Goal: Task Accomplishment & Management: Manage account settings

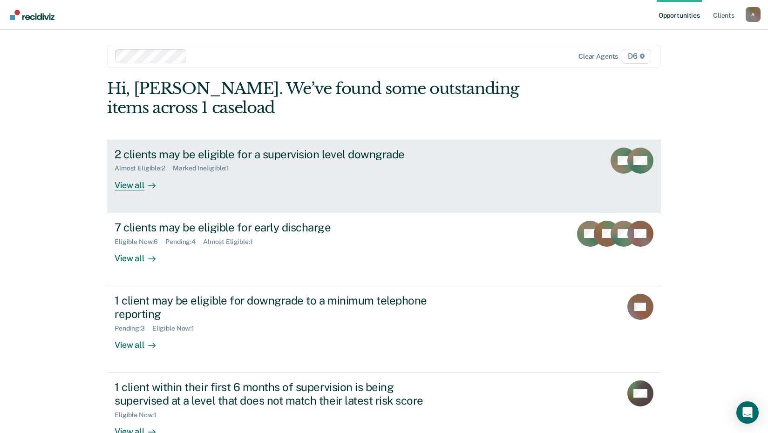
click at [127, 186] on div "View all" at bounding box center [141, 181] width 52 height 18
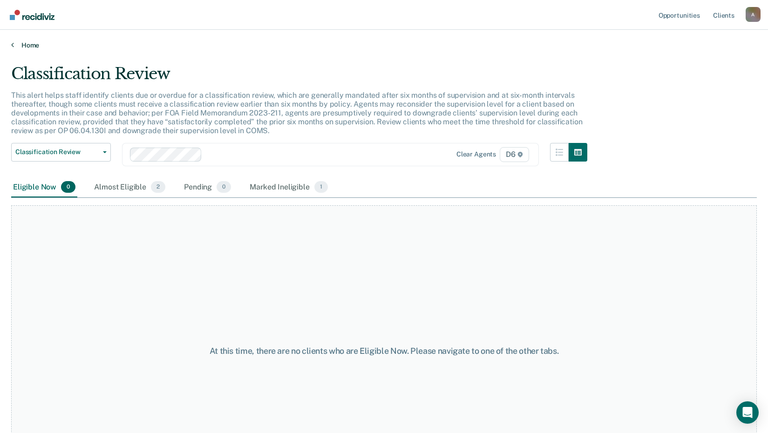
click at [17, 42] on link "Home" at bounding box center [384, 45] width 746 height 8
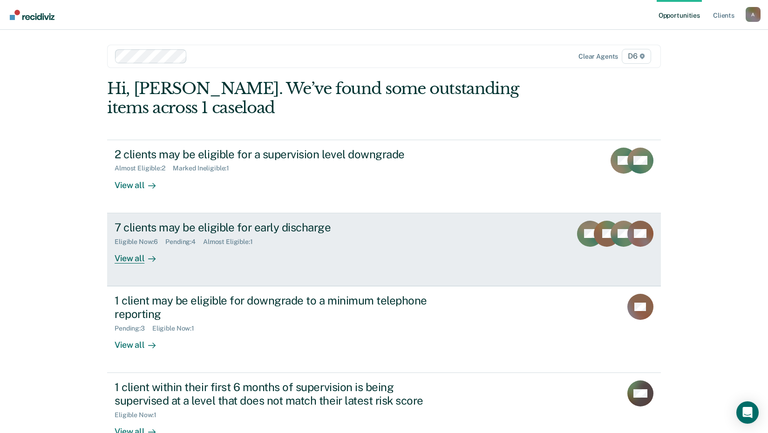
click at [123, 260] on div "View all" at bounding box center [141, 255] width 52 height 18
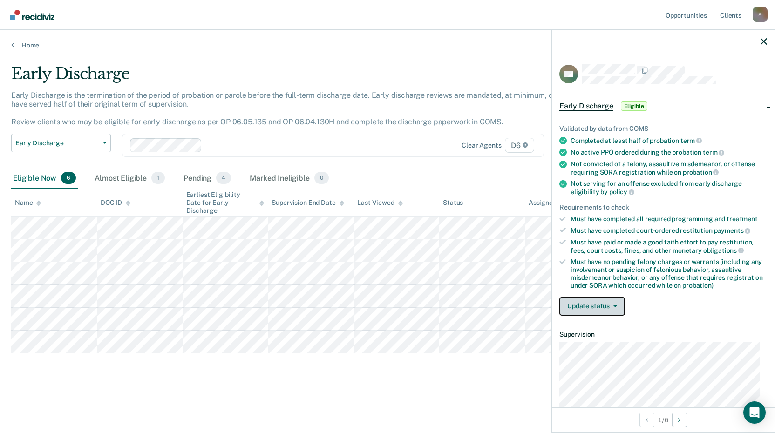
click at [617, 306] on button "Update status" at bounding box center [593, 306] width 66 height 19
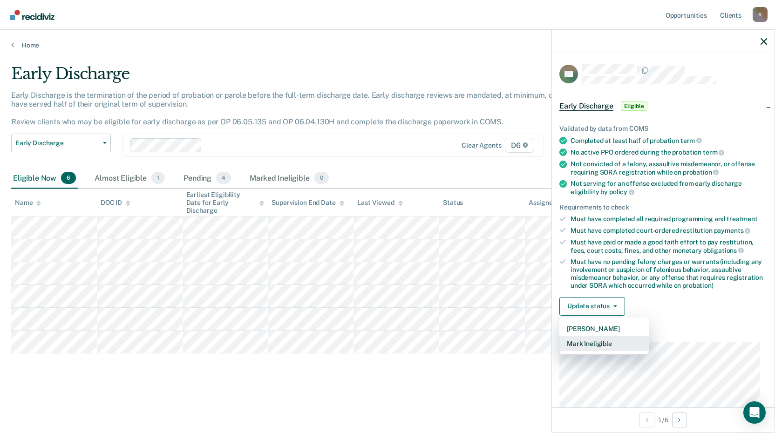
click at [609, 342] on button "Mark Ineligible" at bounding box center [605, 343] width 90 height 15
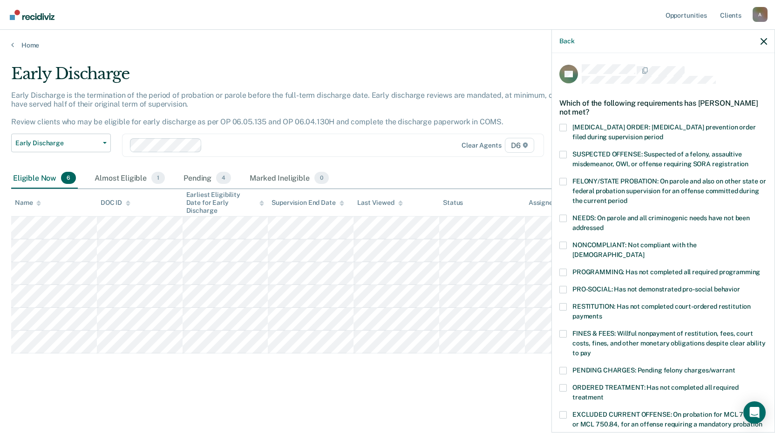
click at [562, 269] on span at bounding box center [563, 272] width 7 height 7
click at [760, 269] on input "PROGRAMMING: Has not completed all required programming" at bounding box center [760, 269] width 0 height 0
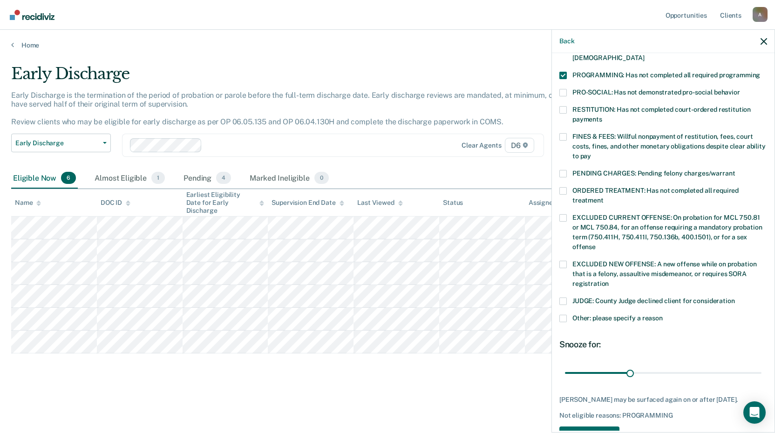
scroll to position [218, 0]
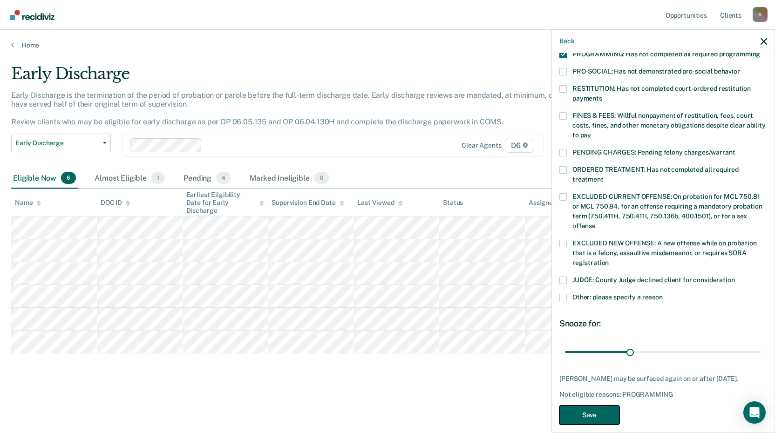
click at [595, 406] on button "Save" at bounding box center [590, 415] width 60 height 19
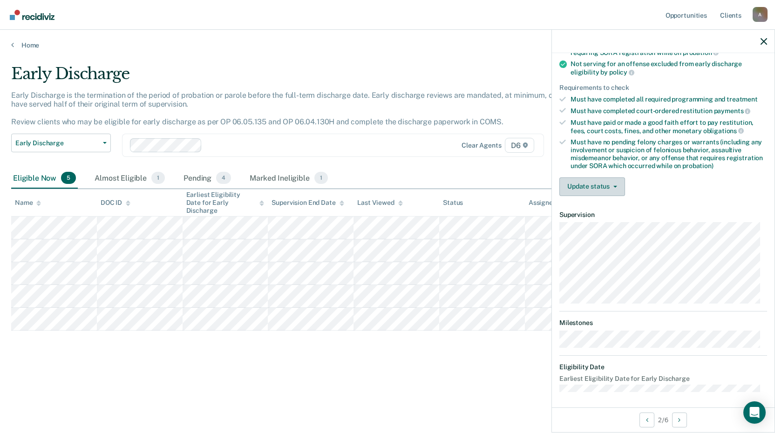
scroll to position [122, 0]
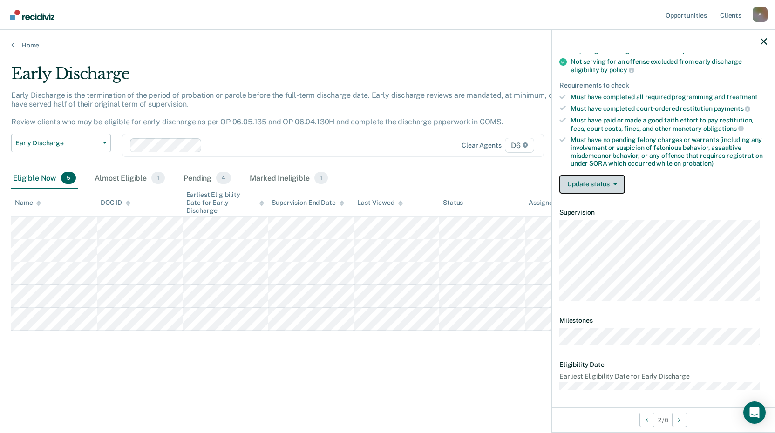
click at [609, 182] on button "Update status" at bounding box center [593, 184] width 66 height 19
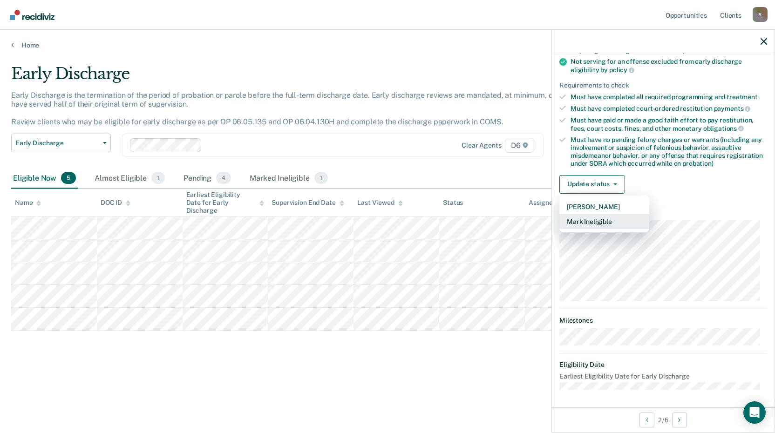
click at [587, 221] on button "Mark Ineligible" at bounding box center [605, 221] width 90 height 15
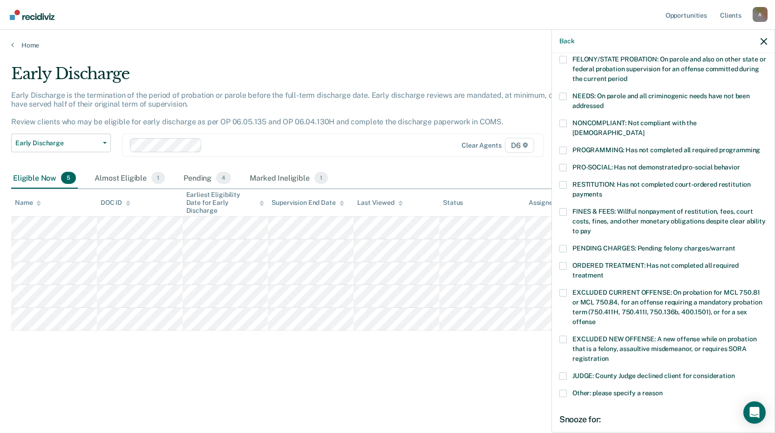
click at [563, 181] on span at bounding box center [563, 184] width 7 height 7
click at [602, 191] on input "RESTITUTION: Has not completed court-ordered restitution payments" at bounding box center [602, 191] width 0 height 0
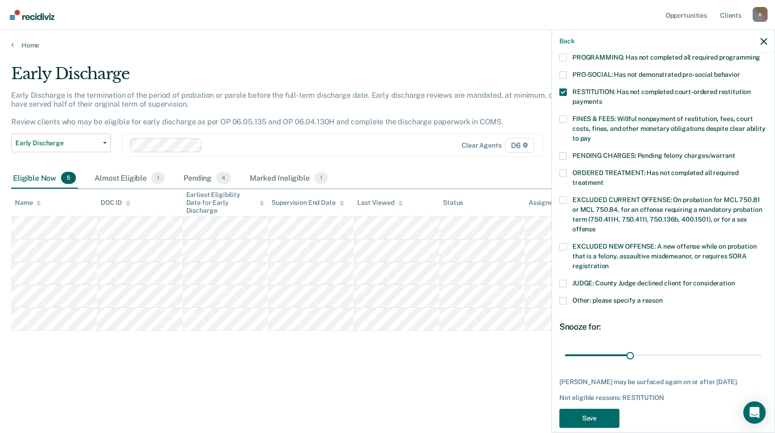
scroll to position [218, 0]
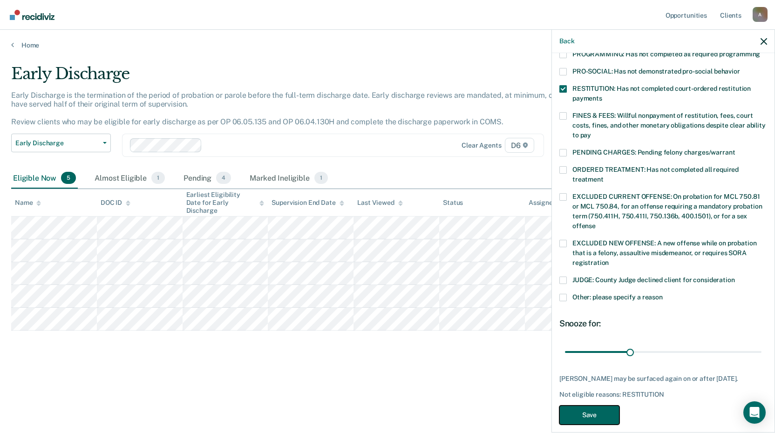
click at [592, 406] on button "Save" at bounding box center [590, 415] width 60 height 19
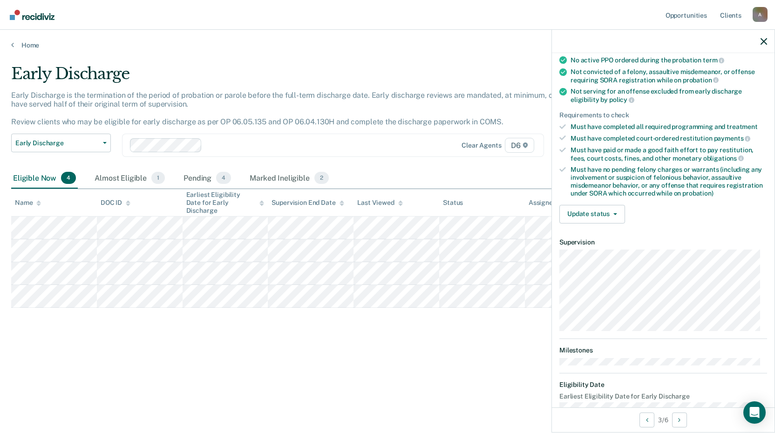
scroll to position [93, 0]
click at [616, 210] on button "Update status" at bounding box center [593, 213] width 66 height 19
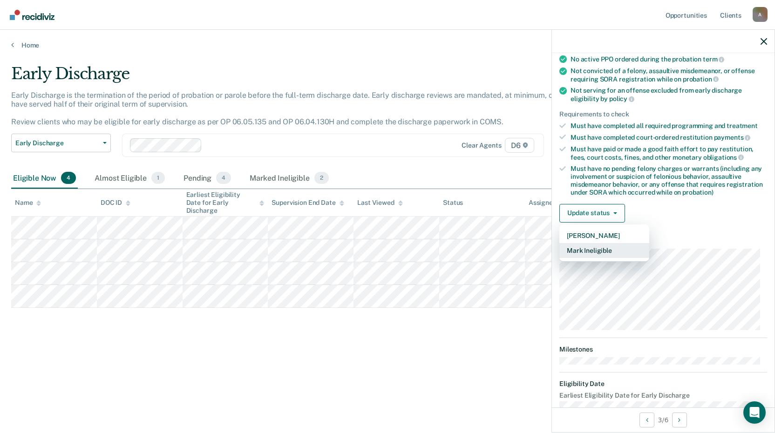
click at [608, 252] on button "Mark Ineligible" at bounding box center [605, 250] width 90 height 15
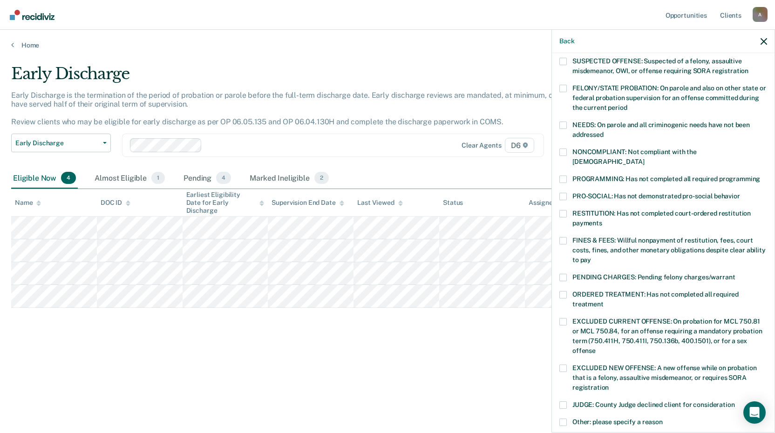
click at [563, 274] on span at bounding box center [563, 277] width 7 height 7
click at [735, 274] on input "PENDING CHARGES: Pending felony charges/warrant" at bounding box center [735, 274] width 0 height 0
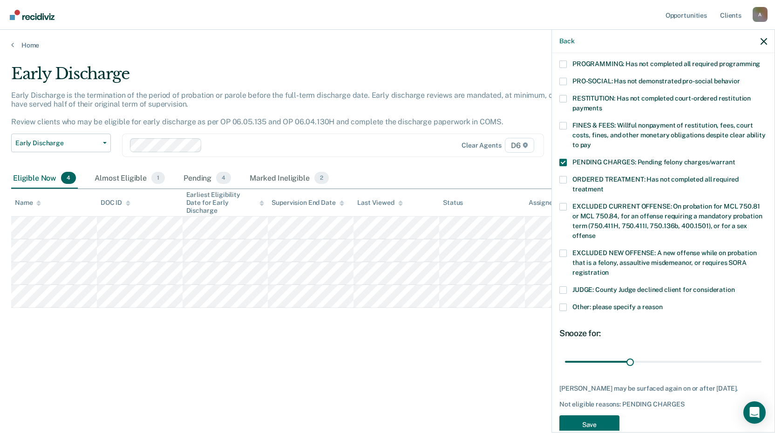
scroll to position [226, 0]
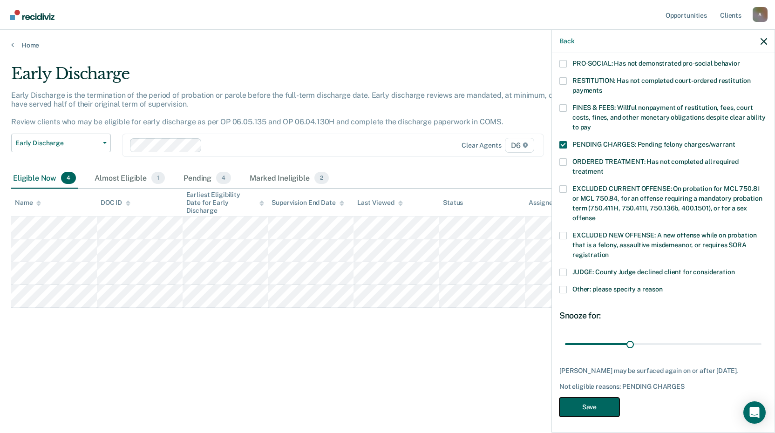
click at [597, 406] on button "Save" at bounding box center [590, 407] width 60 height 19
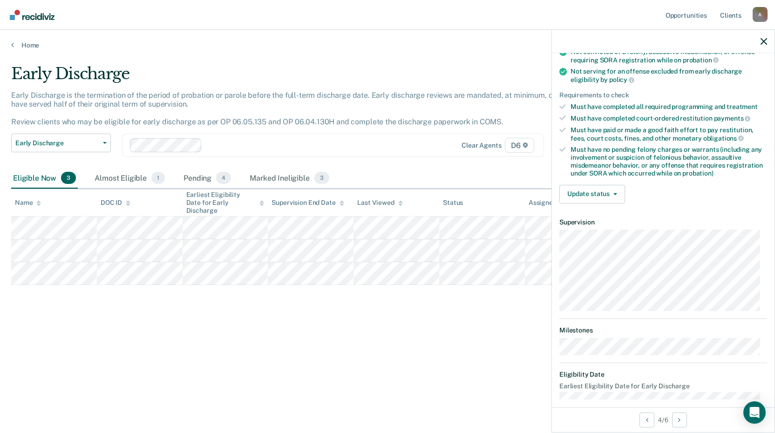
scroll to position [122, 0]
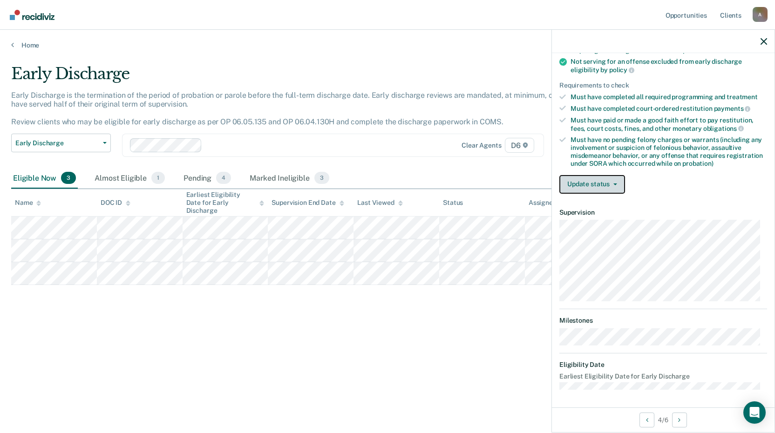
click at [598, 184] on button "Update status" at bounding box center [593, 184] width 66 height 19
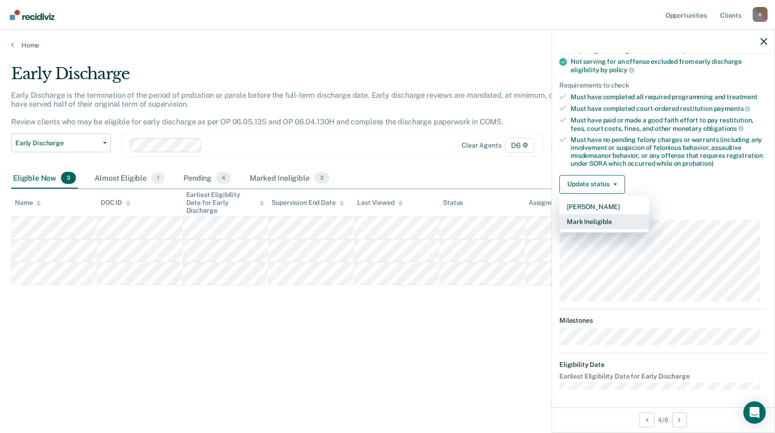
click at [600, 221] on button "Mark Ineligible" at bounding box center [605, 221] width 90 height 15
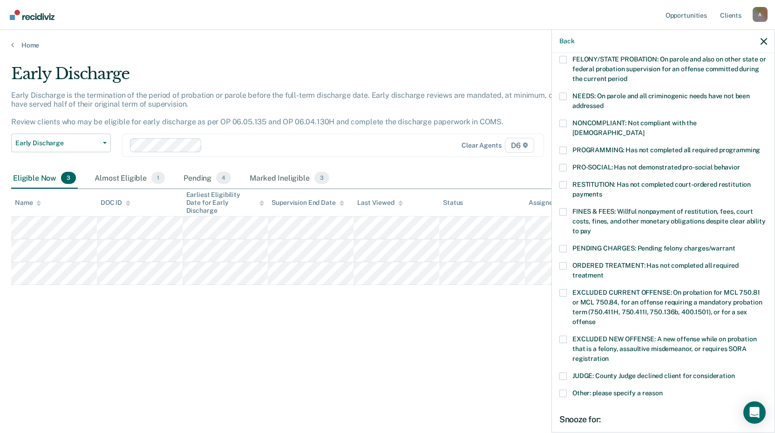
click at [561, 147] on span at bounding box center [563, 150] width 7 height 7
click at [760, 147] on input "PROGRAMMING: Has not completed all required programming" at bounding box center [760, 147] width 0 height 0
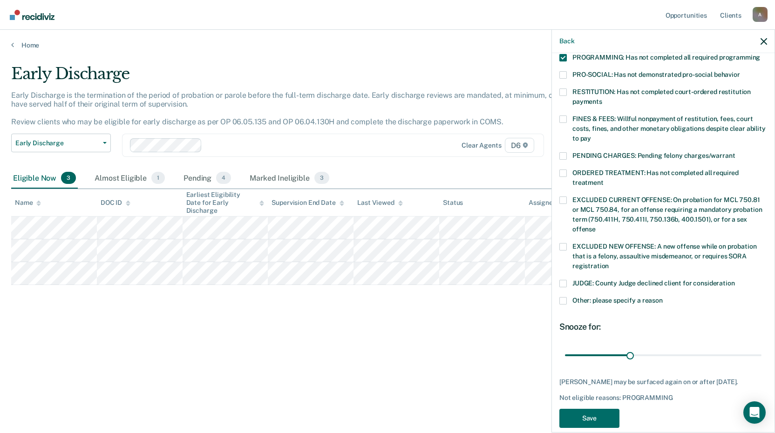
scroll to position [218, 0]
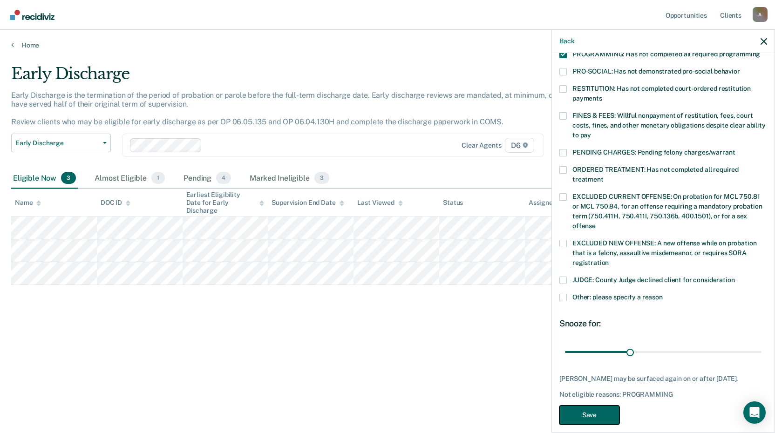
click at [596, 406] on button "Save" at bounding box center [590, 415] width 60 height 19
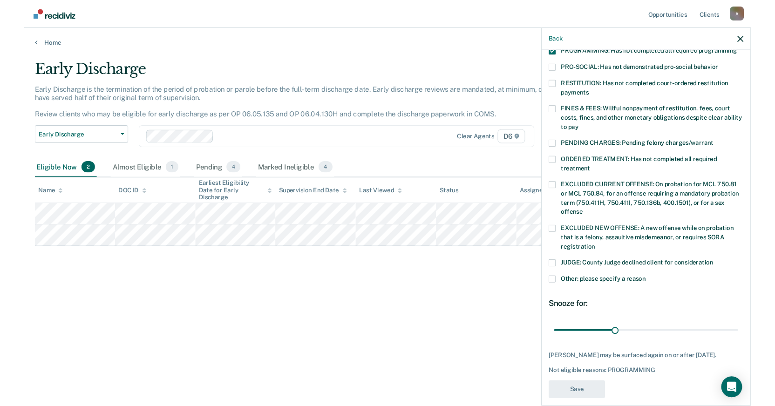
scroll to position [191, 0]
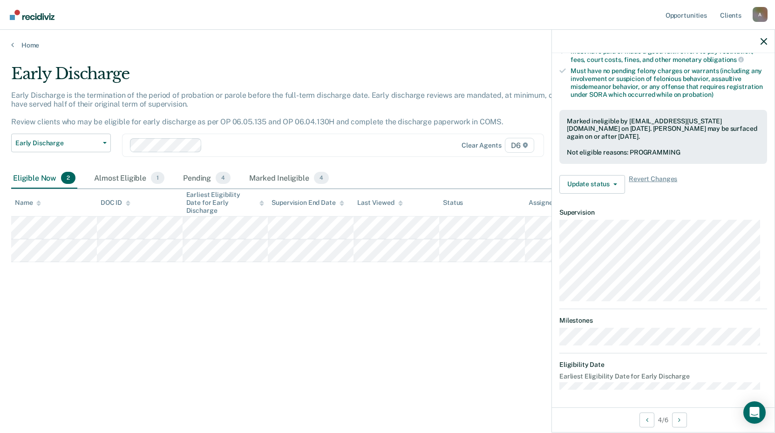
click at [188, 0] on html "Looks like you’re using Internet Explorer 11. For faster loading and a better e…" at bounding box center [387, 216] width 775 height 433
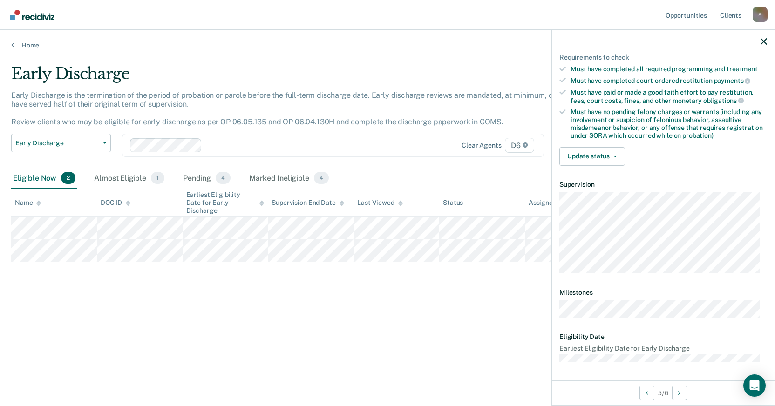
scroll to position [140, 0]
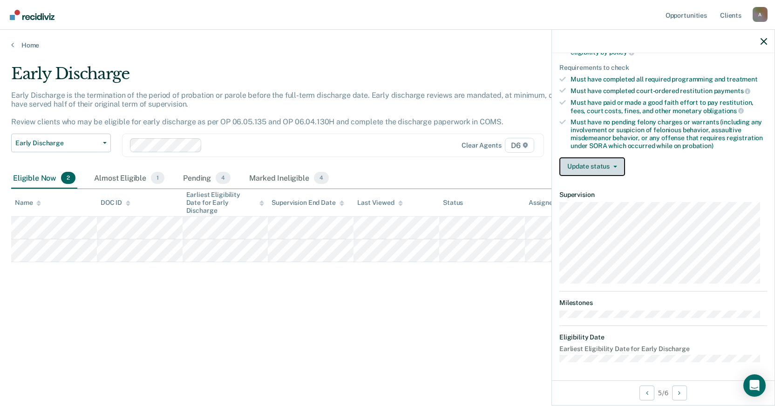
click at [615, 164] on button "Update status" at bounding box center [593, 166] width 66 height 19
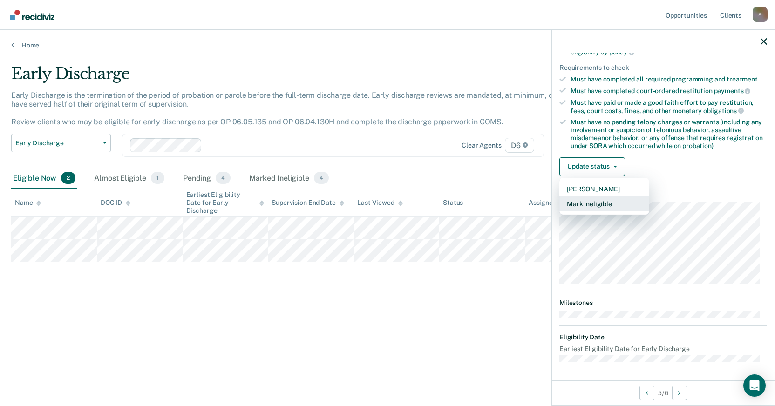
click at [601, 202] on button "Mark Ineligible" at bounding box center [605, 204] width 90 height 15
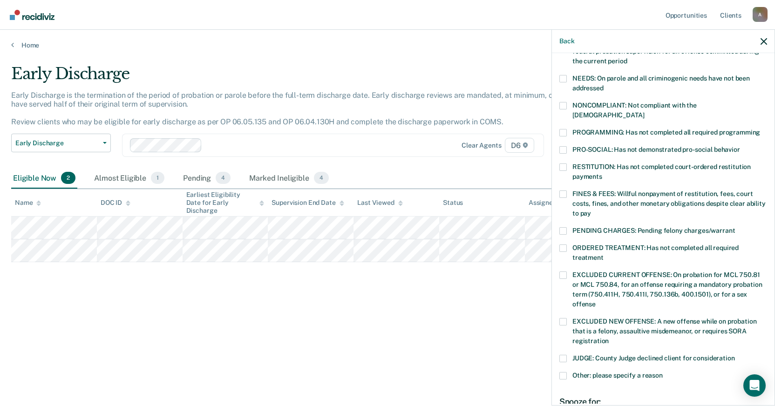
click at [563, 164] on span at bounding box center [563, 167] width 7 height 7
click at [602, 173] on input "RESTITUTION: Has not completed court-ordered restitution payments" at bounding box center [602, 173] width 0 height 0
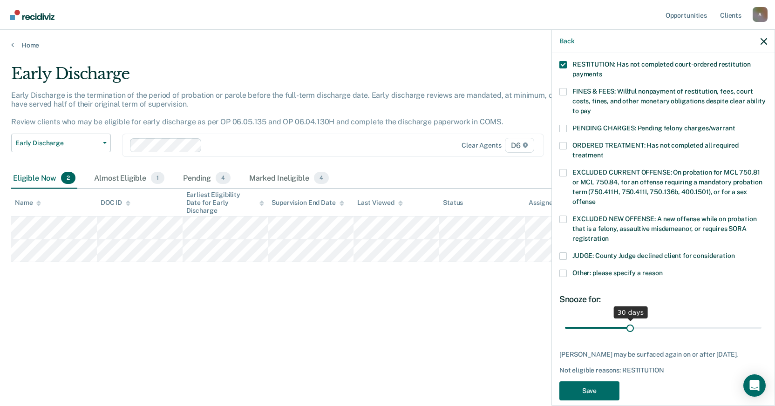
scroll to position [245, 0]
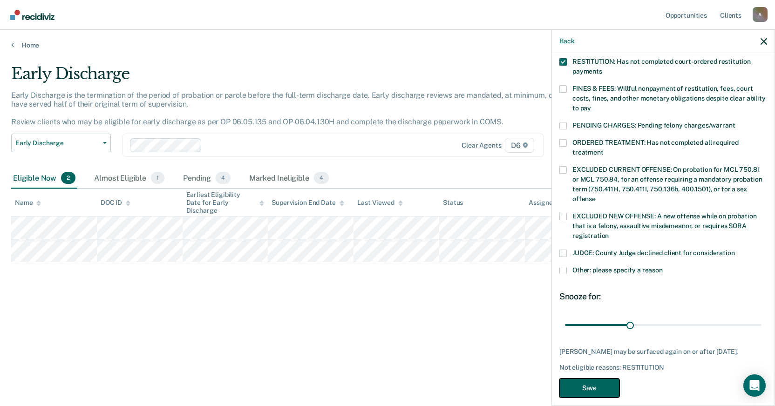
click at [592, 379] on button "Save" at bounding box center [590, 388] width 60 height 19
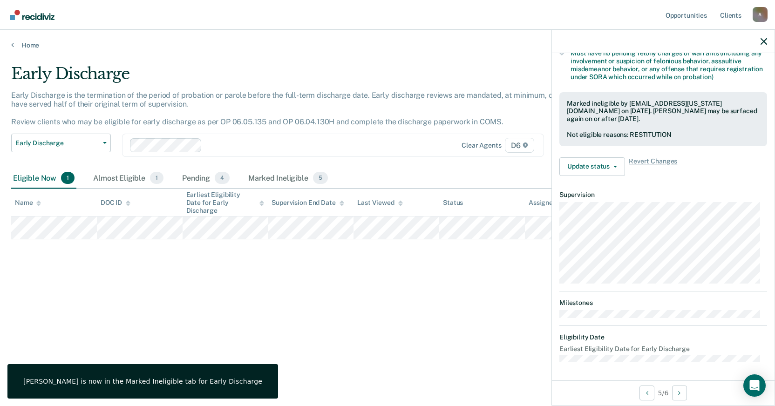
scroll to position [140, 0]
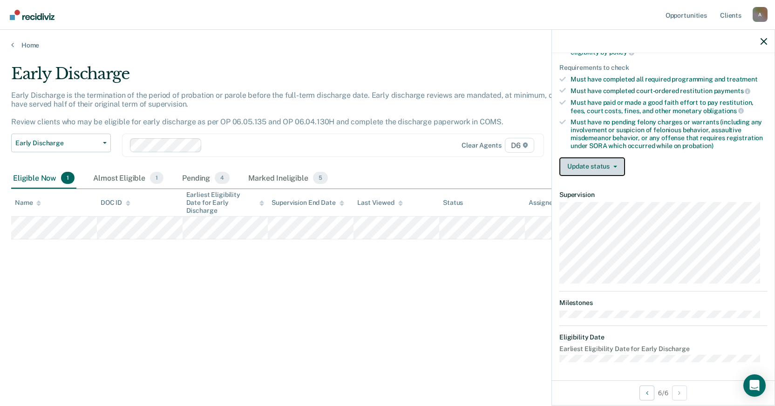
click at [616, 164] on button "Update status" at bounding box center [593, 166] width 66 height 19
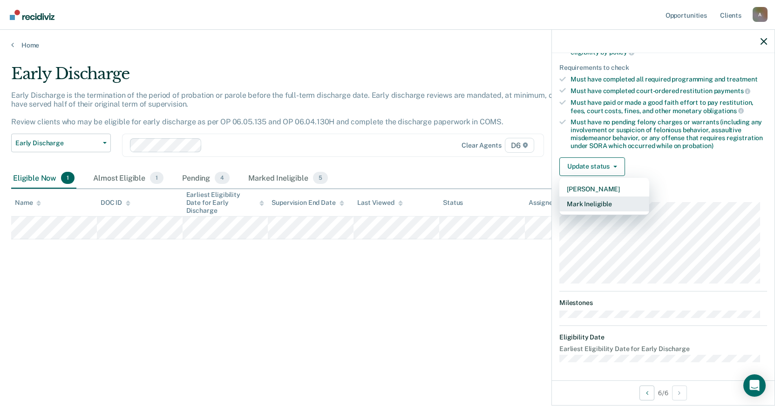
click at [579, 203] on button "Mark Ineligible" at bounding box center [605, 204] width 90 height 15
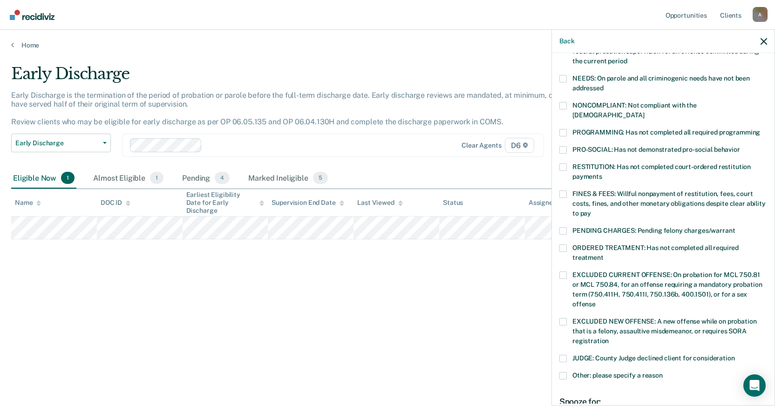
click at [566, 129] on span at bounding box center [563, 132] width 7 height 7
click at [760, 129] on input "PROGRAMMING: Has not completed all required programming" at bounding box center [760, 129] width 0 height 0
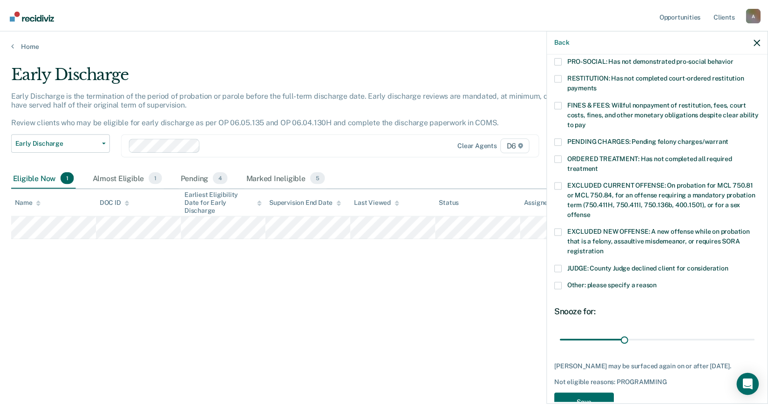
scroll to position [245, 0]
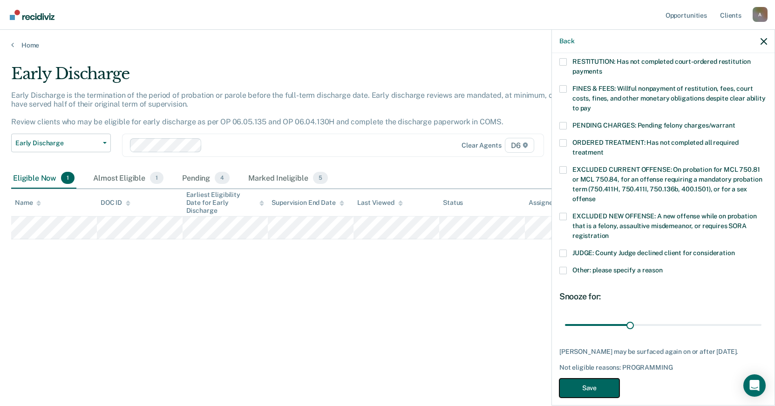
click at [593, 379] on button "Save" at bounding box center [590, 388] width 60 height 19
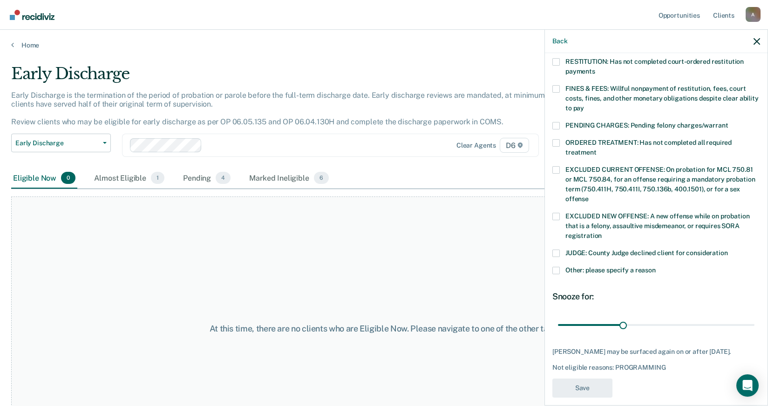
scroll to position [209, 0]
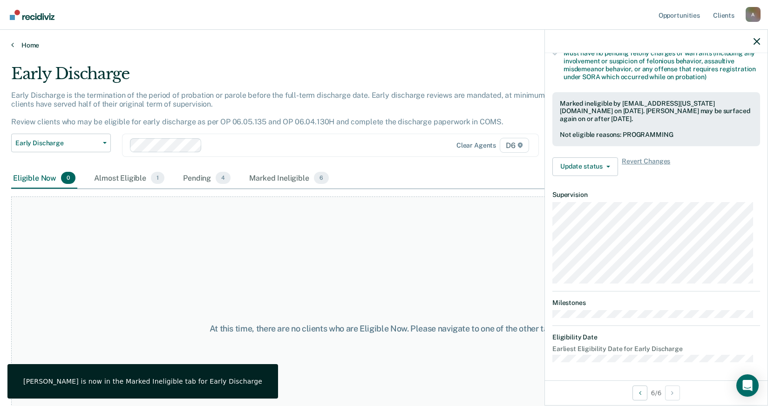
click at [16, 45] on link "Home" at bounding box center [384, 45] width 746 height 8
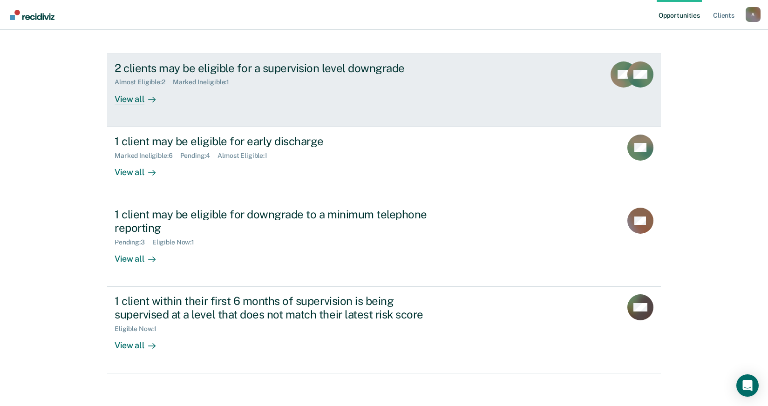
scroll to position [91, 0]
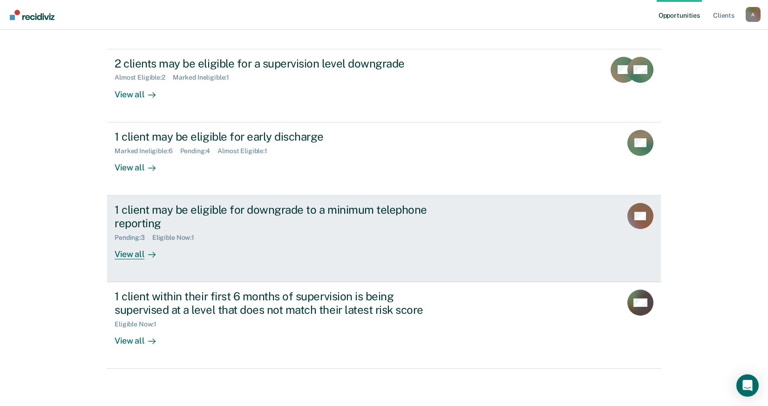
click at [121, 256] on div "View all" at bounding box center [141, 250] width 52 height 18
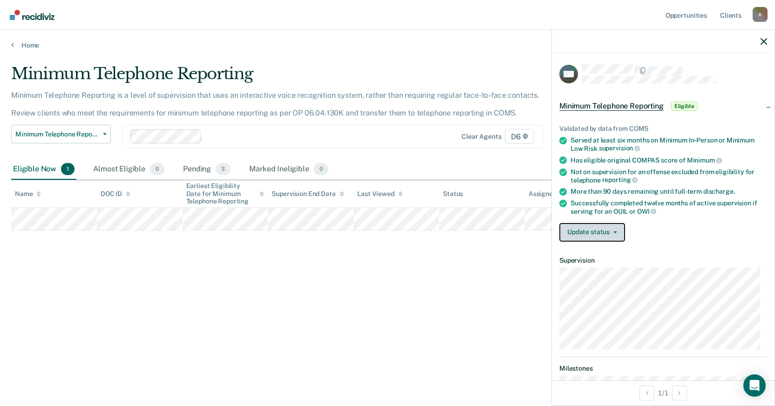
click at [615, 232] on icon "button" at bounding box center [616, 233] width 4 height 2
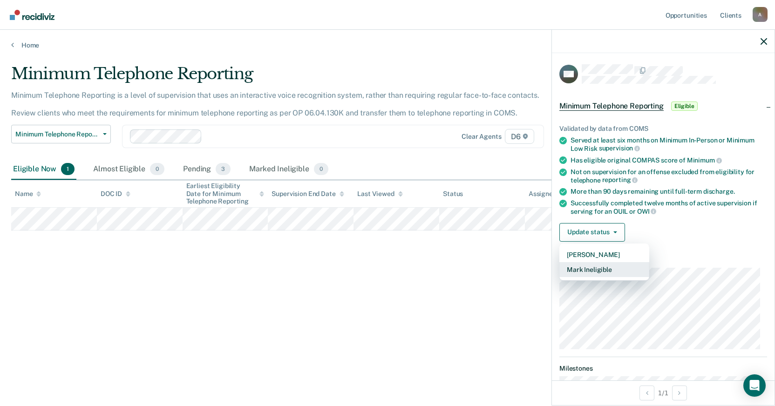
click at [604, 268] on button "Mark Ineligible" at bounding box center [605, 269] width 90 height 15
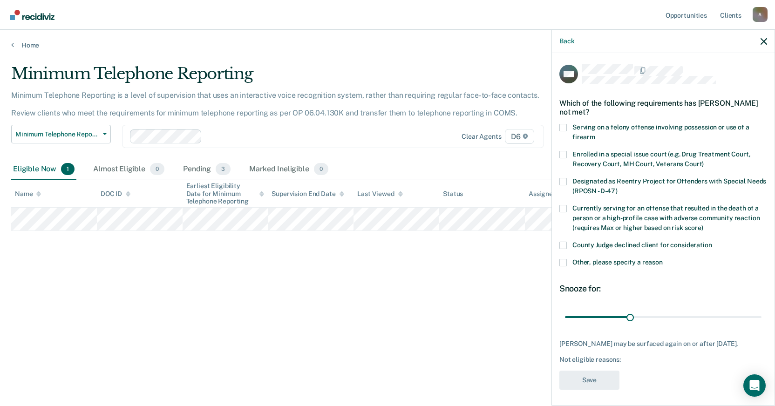
scroll to position [2, 0]
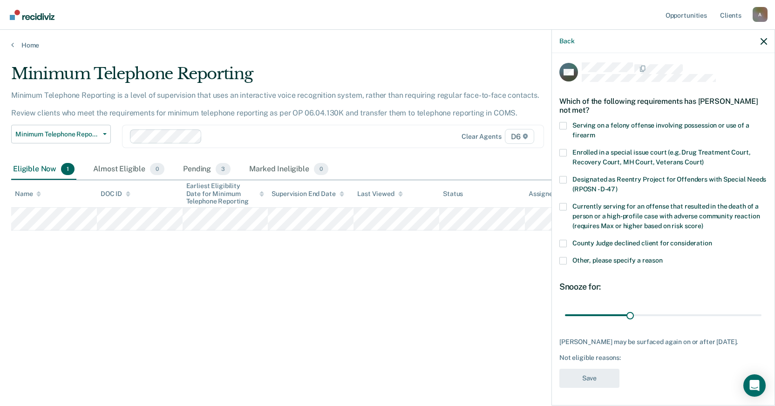
click at [566, 258] on span at bounding box center [563, 260] width 7 height 7
click at [663, 257] on input "Other, please specify a reason" at bounding box center [663, 257] width 0 height 0
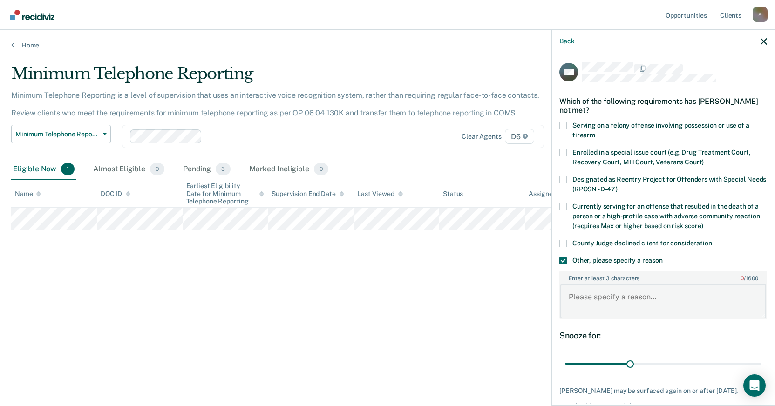
click at [587, 296] on textarea "Enter at least 3 characters 0 / 1600" at bounding box center [664, 301] width 206 height 34
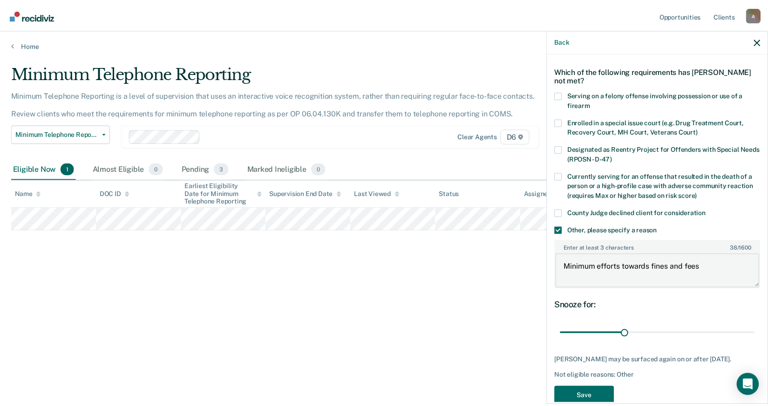
scroll to position [51, 0]
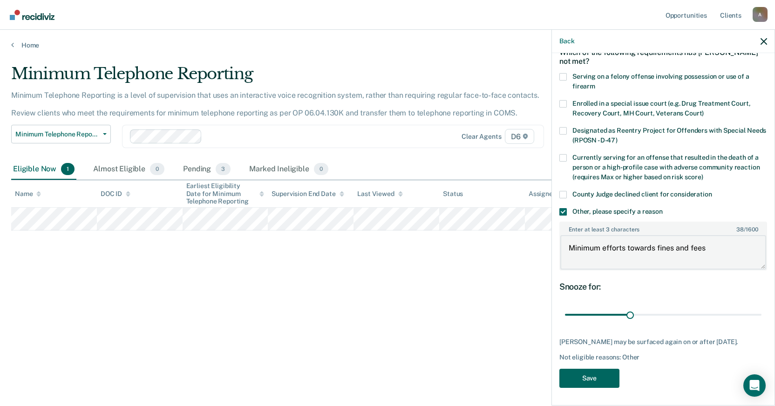
type textarea "Minimum efforts towards fines and fees"
click at [586, 380] on button "Save" at bounding box center [590, 378] width 60 height 19
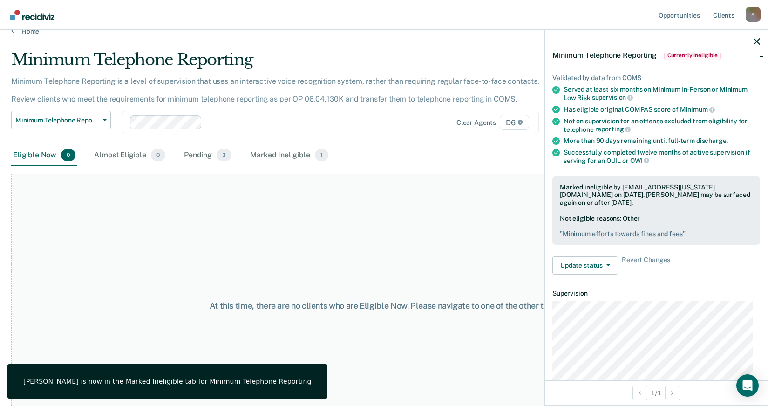
scroll to position [0, 0]
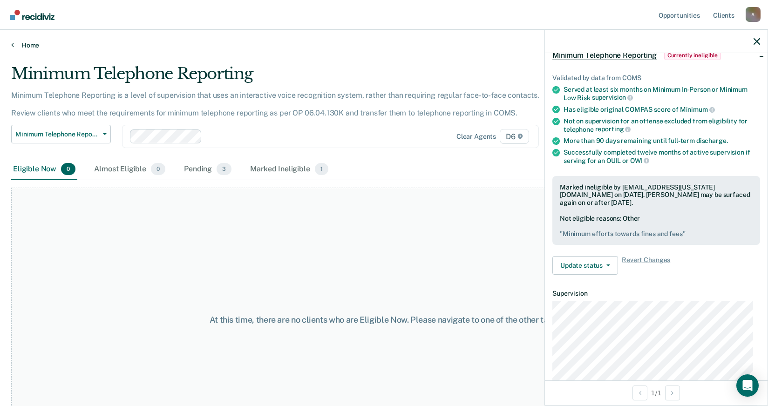
click at [18, 45] on link "Home" at bounding box center [384, 45] width 746 height 8
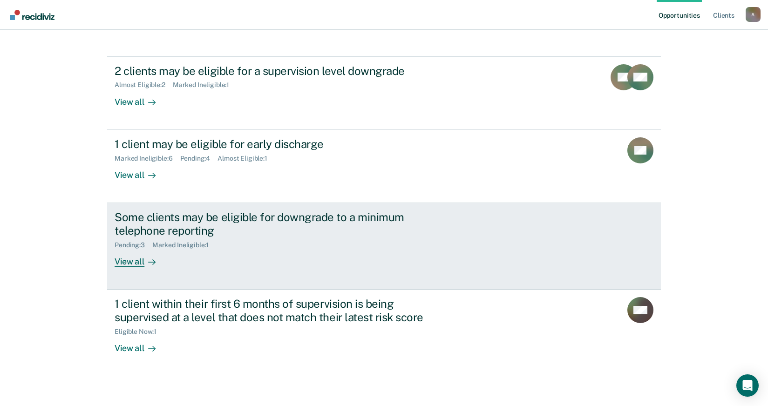
scroll to position [91, 0]
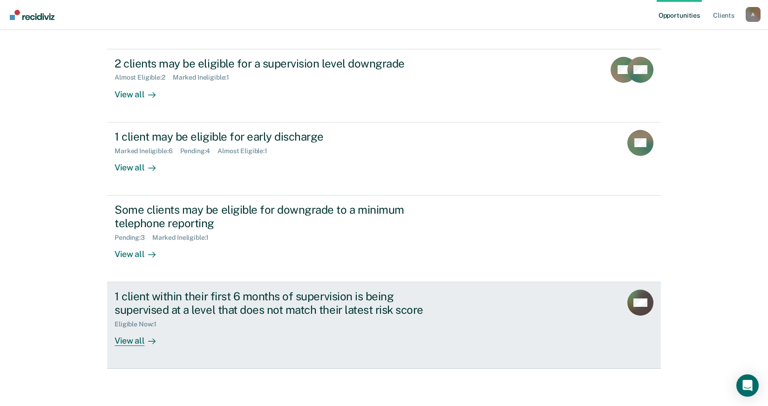
click at [123, 341] on div "View all" at bounding box center [141, 337] width 52 height 18
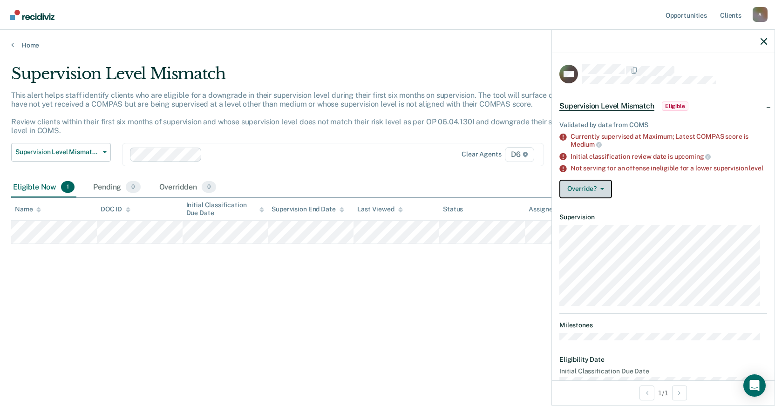
click at [604, 197] on button "Override?" at bounding box center [586, 189] width 53 height 19
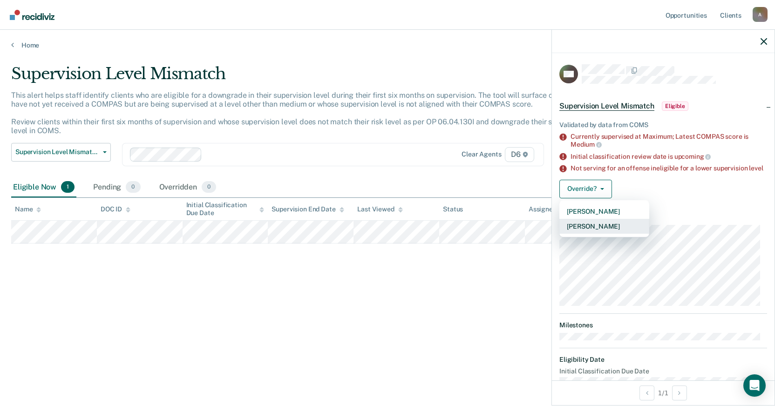
click at [600, 233] on button "[PERSON_NAME]" at bounding box center [605, 226] width 90 height 15
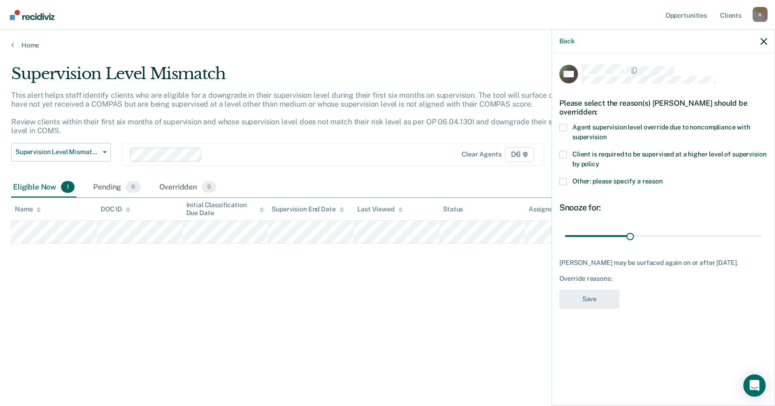
click at [565, 124] on span at bounding box center [563, 127] width 7 height 7
click at [607, 134] on input "Agent supervision level override due to noncompliance with supervision" at bounding box center [607, 134] width 0 height 0
click at [594, 291] on button "Save" at bounding box center [590, 299] width 60 height 19
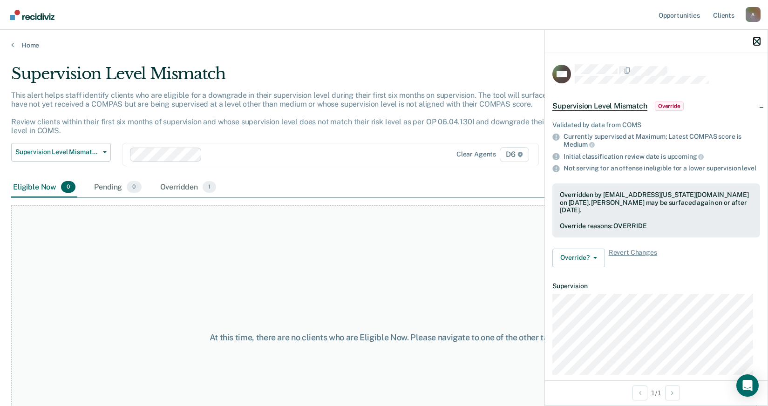
click at [756, 42] on icon "button" at bounding box center [757, 41] width 7 height 7
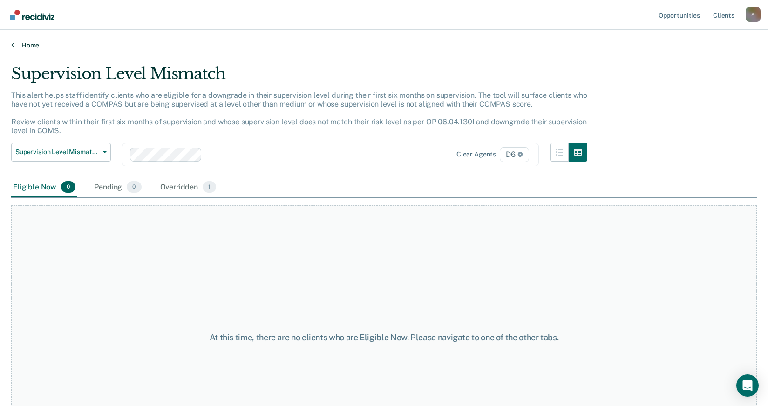
click at [15, 44] on link "Home" at bounding box center [384, 45] width 746 height 8
